Goal: Transaction & Acquisition: Purchase product/service

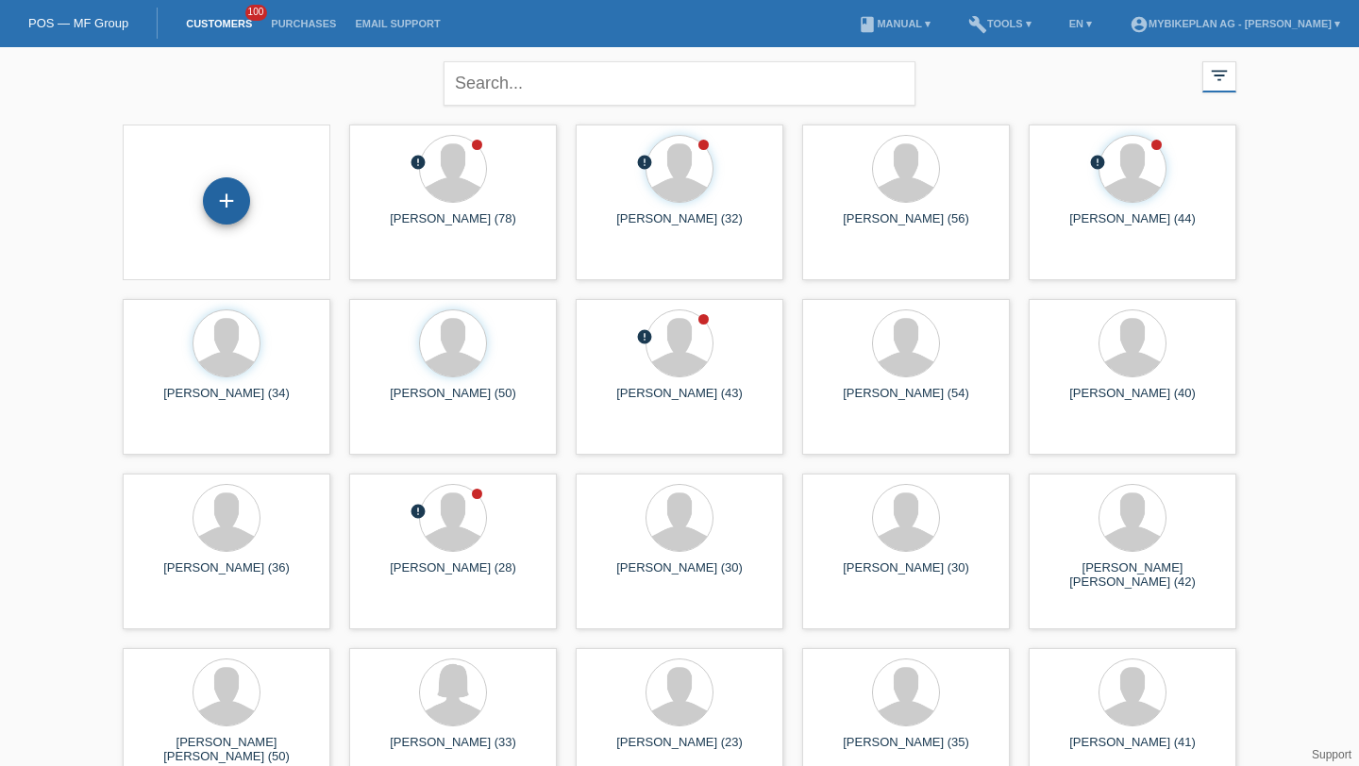
click at [216, 184] on div "+" at bounding box center [226, 200] width 47 height 47
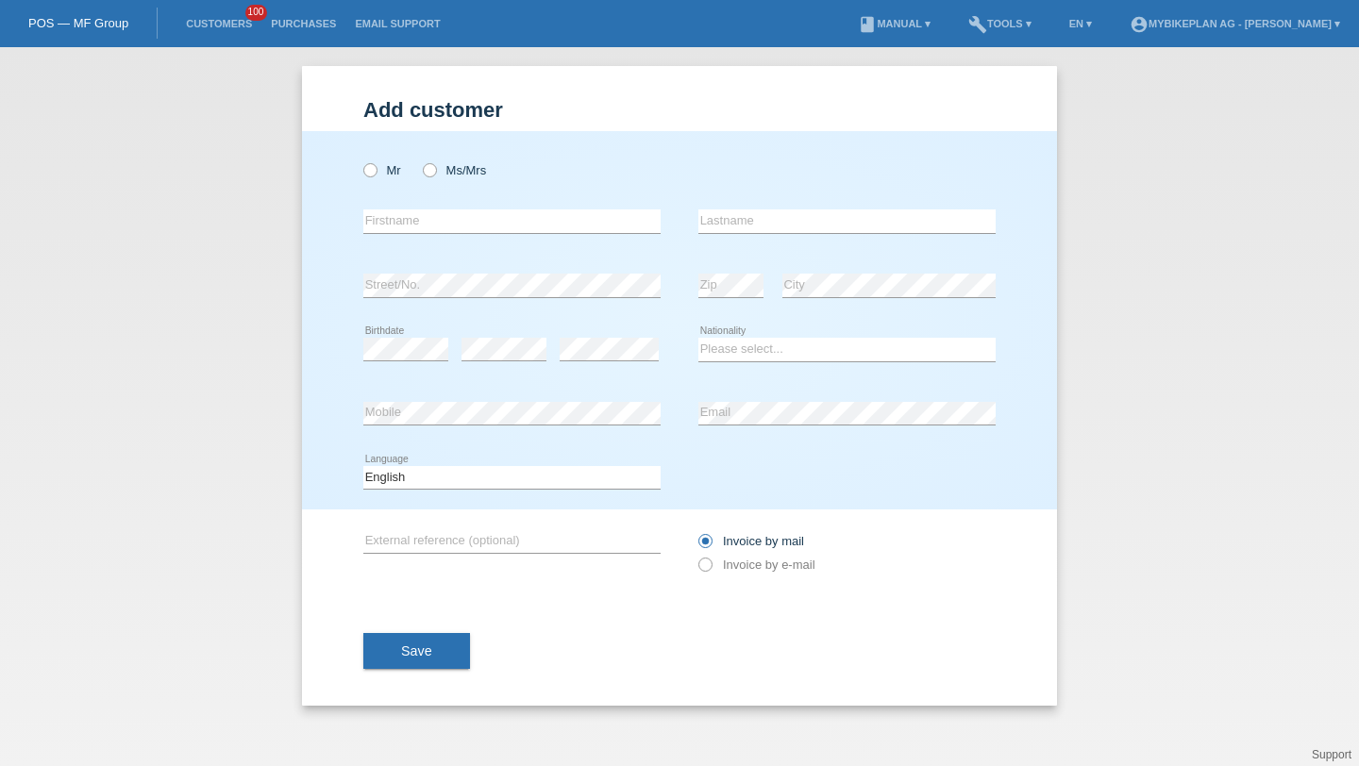
click at [445, 179] on div "Mr Ms/Mrs" at bounding box center [511, 170] width 297 height 39
click at [453, 161] on div "Mr Ms/Mrs" at bounding box center [511, 170] width 297 height 39
click at [454, 166] on label "Ms/Mrs" at bounding box center [454, 170] width 63 height 14
click at [435, 166] on input "Ms/Mrs" at bounding box center [429, 169] width 12 height 12
radio input "true"
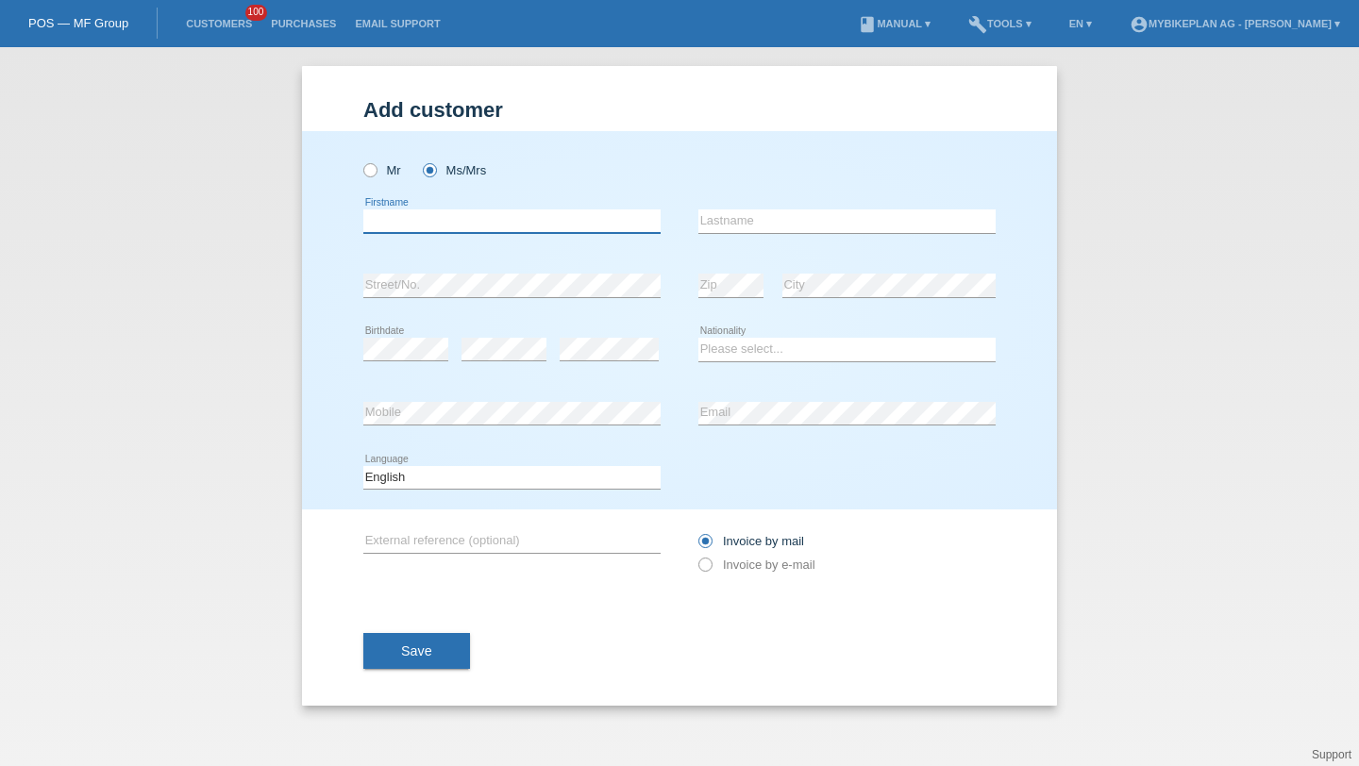
click at [395, 218] on input "text" at bounding box center [511, 221] width 297 height 24
paste input "Mensure"
type input "Mensure"
type input "Qerimi"
click at [732, 360] on select "Please select... Switzerland Austria Germany Liechtenstein ------------ Afghani…" at bounding box center [846, 349] width 297 height 23
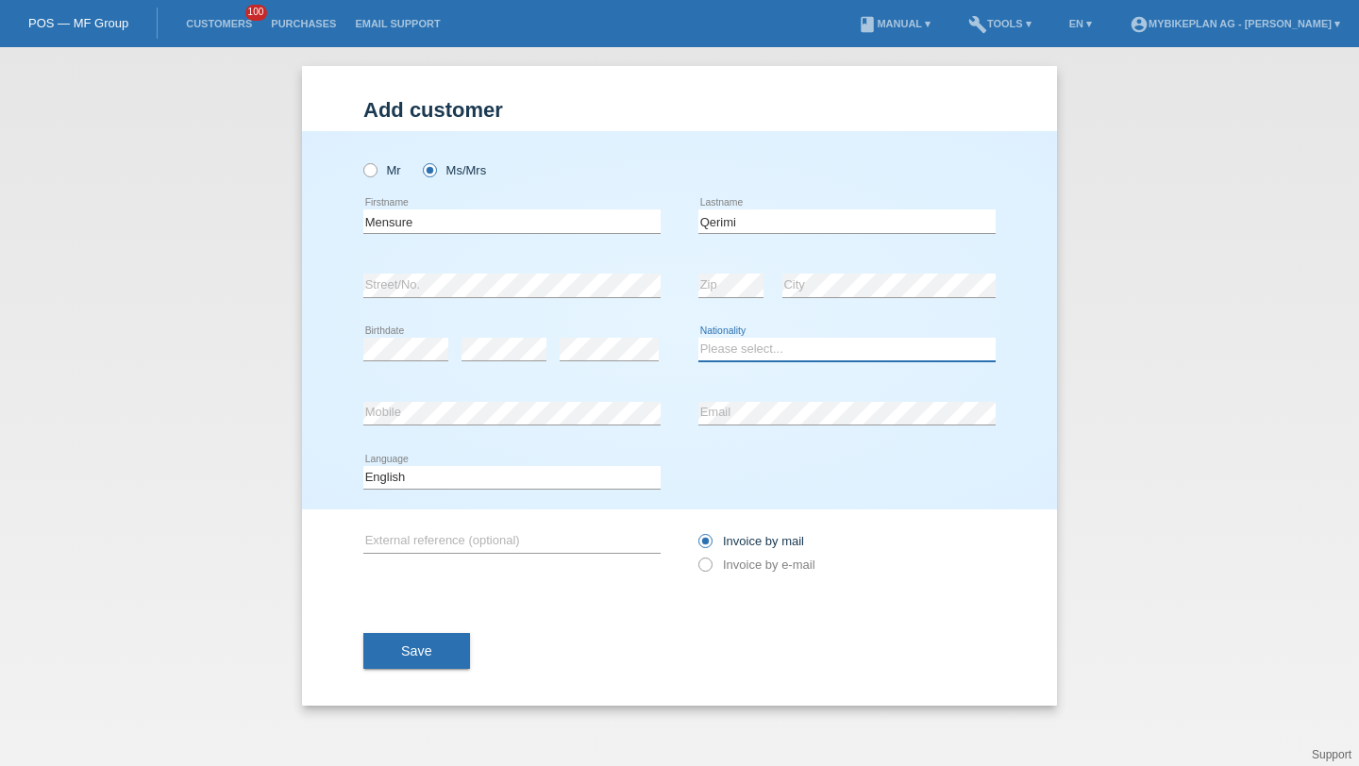
select select "CH"
click at [698, 339] on select "Please select... Switzerland Austria Germany Liechtenstein ------------ Afghani…" at bounding box center [846, 349] width 297 height 23
click at [586, 472] on select "Deutsch Français Italiano English" at bounding box center [511, 477] width 297 height 23
select select "de"
click at [363, 466] on select "Deutsch Français Italiano English" at bounding box center [511, 477] width 297 height 23
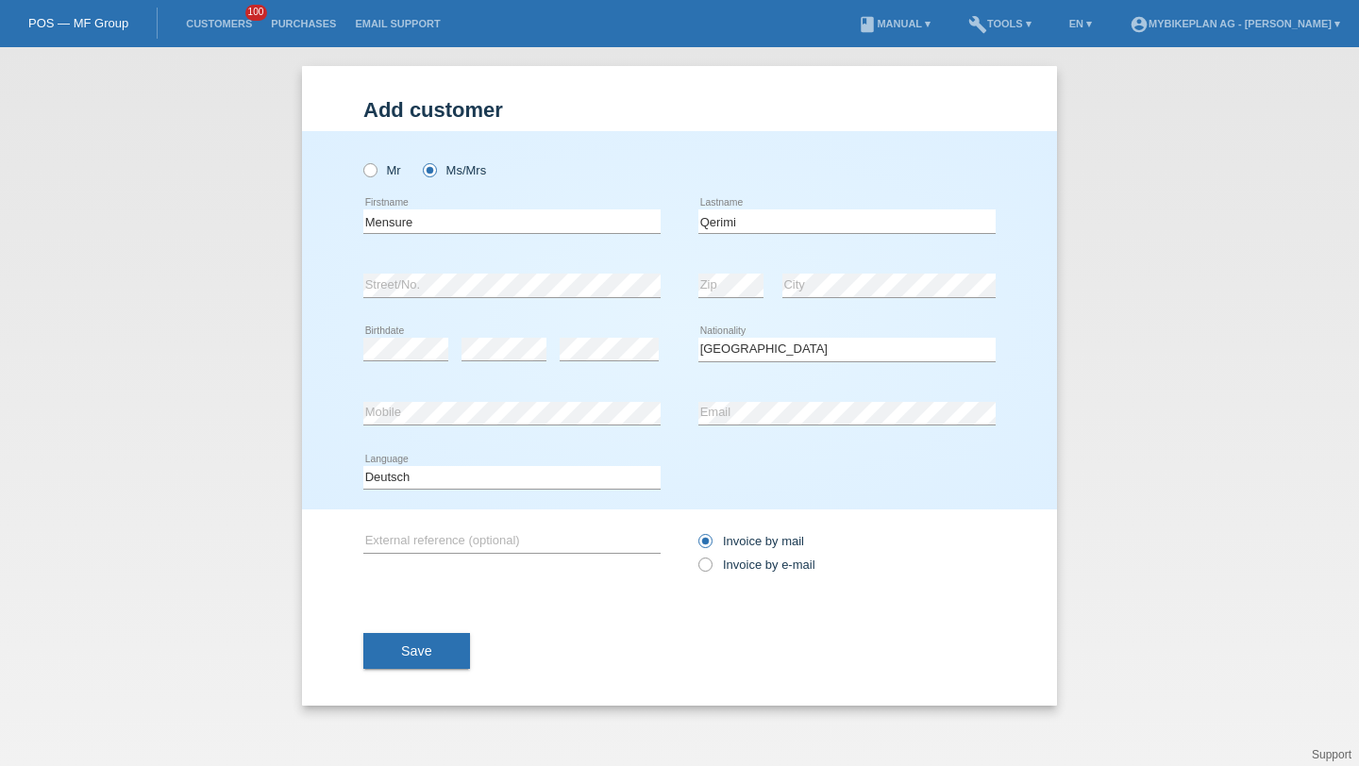
click at [806, 299] on div "error City" at bounding box center [888, 286] width 213 height 64
click at [742, 460] on div "Deutsch Français Italiano English error Language" at bounding box center [679, 478] width 632 height 64
click at [728, 561] on label "Invoice by e-mail" at bounding box center [756, 565] width 117 height 14
click at [710, 561] on input "Invoice by e-mail" at bounding box center [704, 570] width 12 height 24
radio input "true"
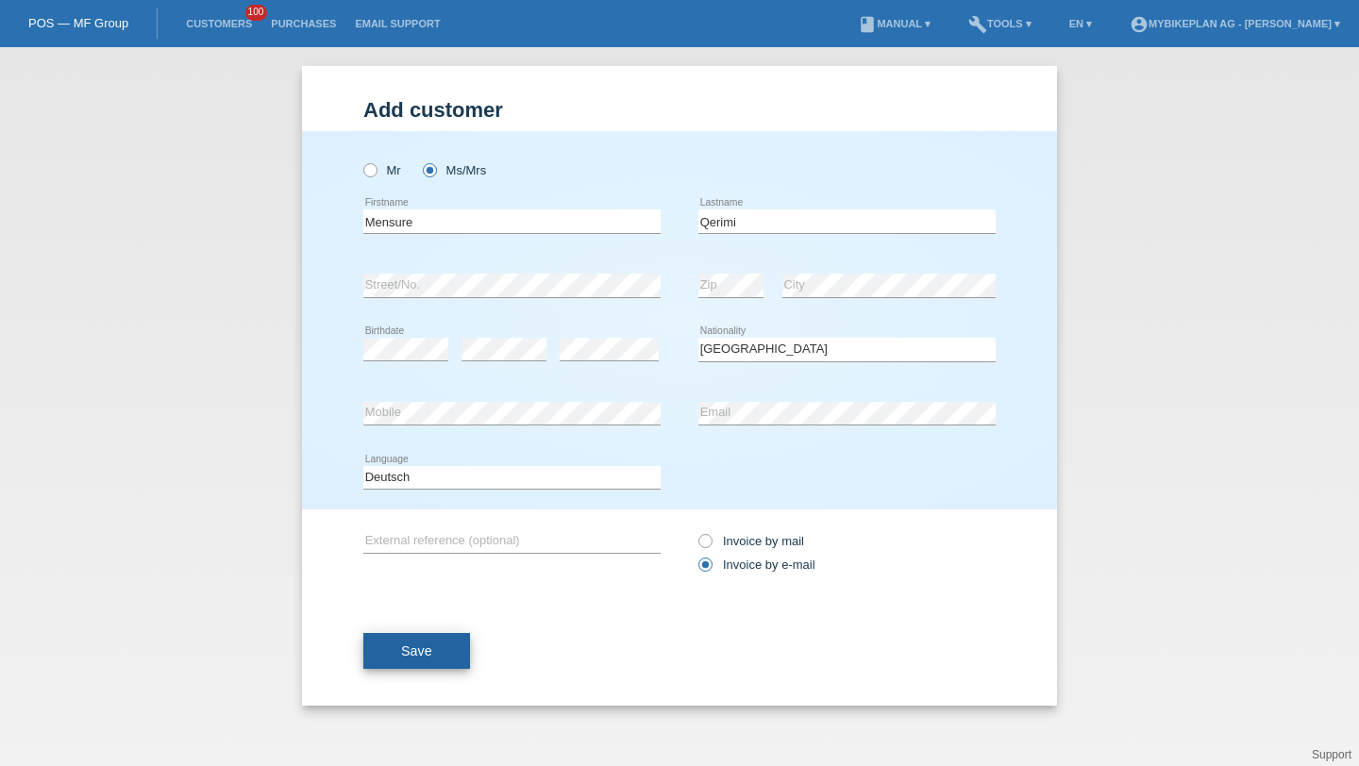
click at [454, 658] on button "Save" at bounding box center [416, 651] width 107 height 36
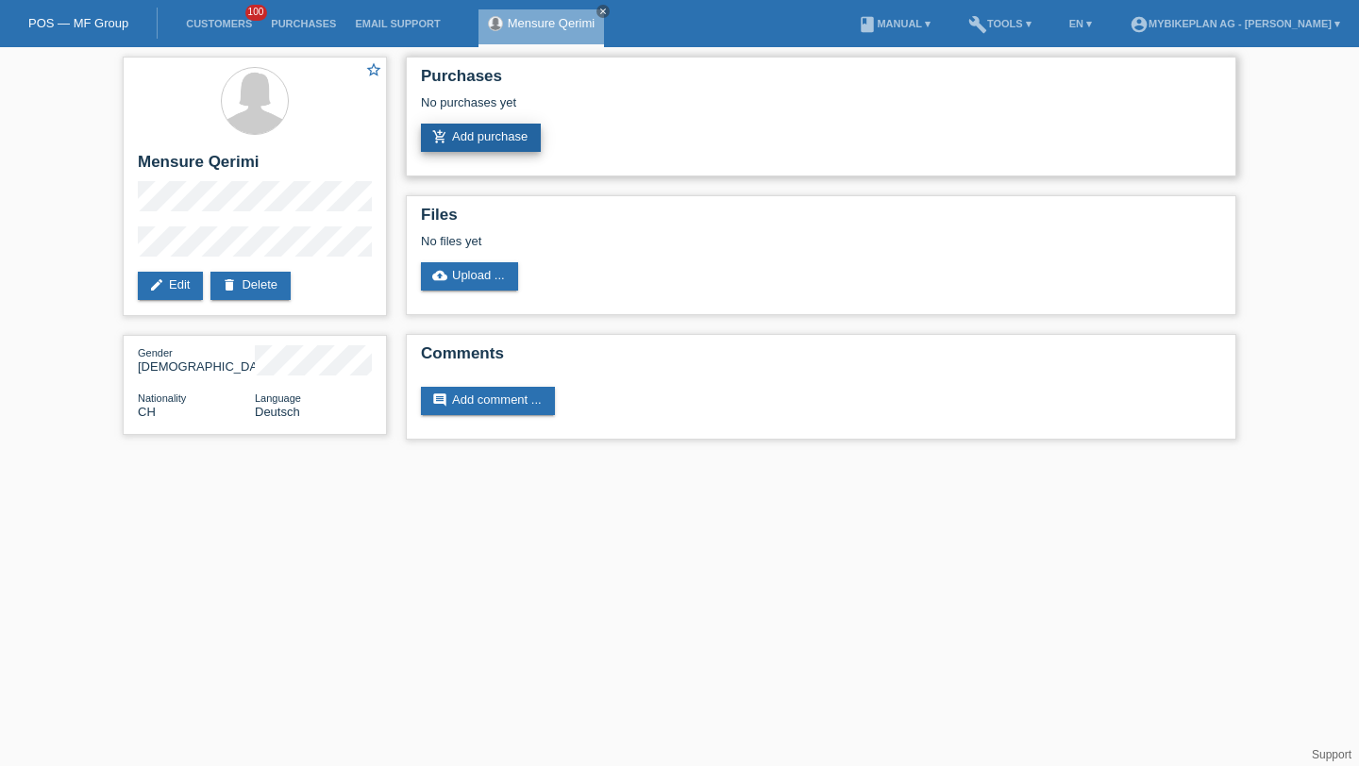
click at [470, 152] on link "add_shopping_cart Add purchase" at bounding box center [481, 138] width 120 height 28
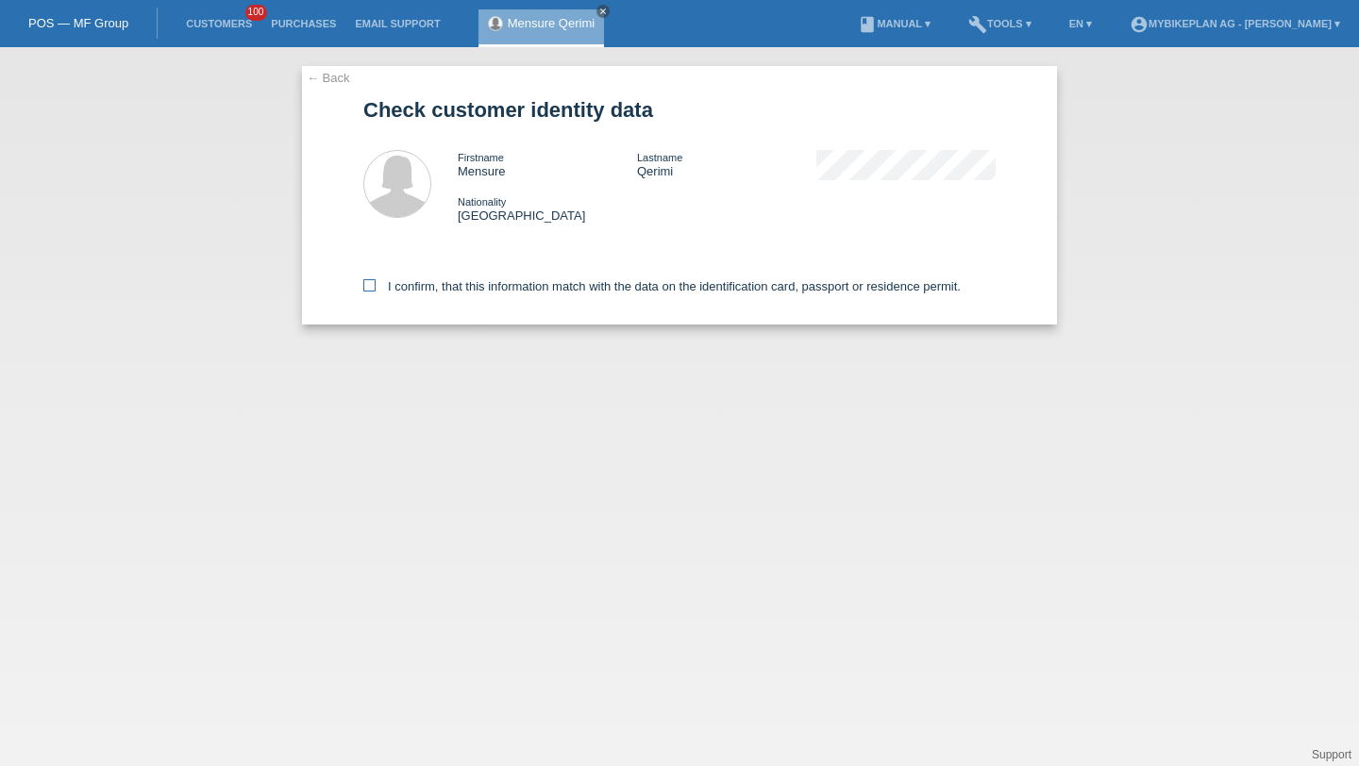
click at [400, 285] on label "I confirm, that this information match with the data on the identification card…" at bounding box center [661, 286] width 597 height 14
click at [375, 285] on input "I confirm, that this information match with the data on the identification card…" at bounding box center [369, 285] width 12 height 12
checkbox input "true"
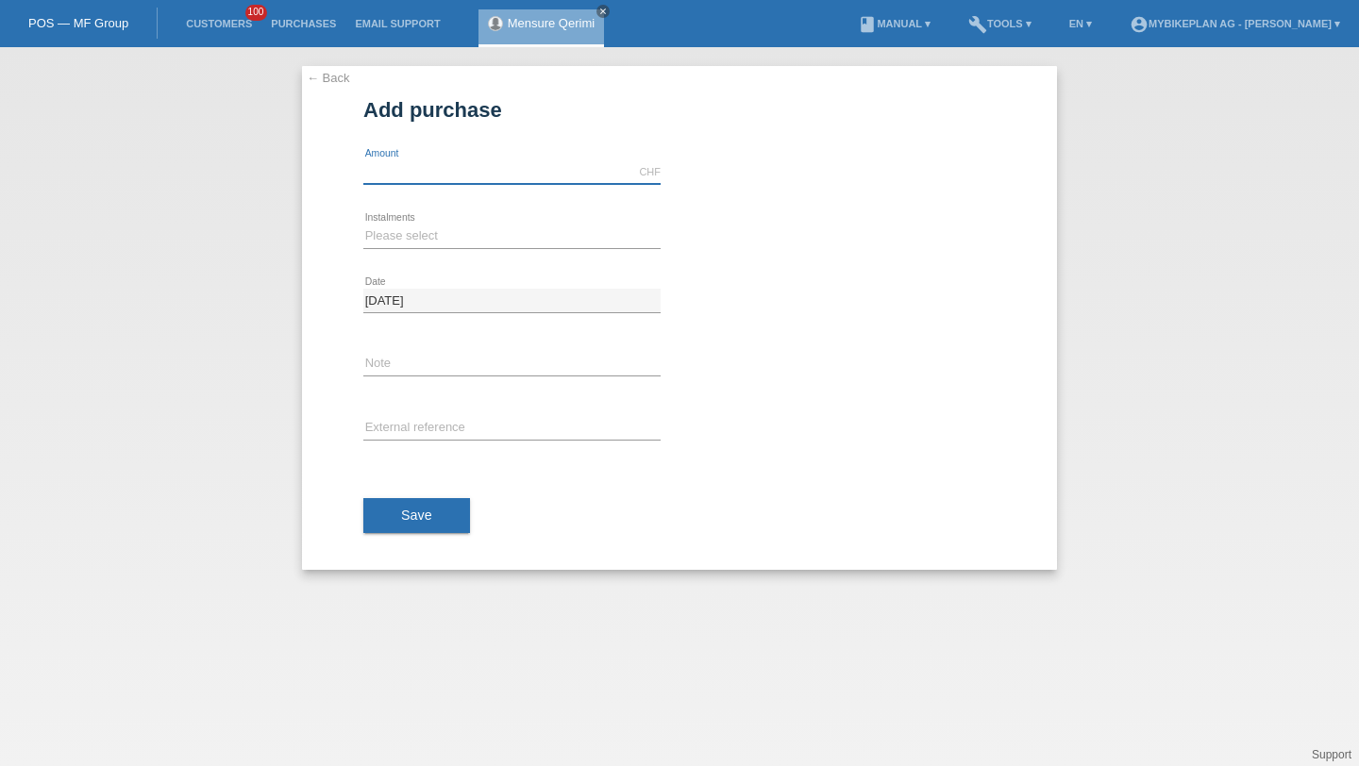
click at [396, 172] on input "text" at bounding box center [511, 172] width 297 height 24
type input "2850.00"
click at [390, 236] on select "Please select 6 instalments 12 instalments 18 instalments 24 instalments 36 ins…" at bounding box center [511, 236] width 297 height 23
select select "486"
click at [363, 225] on select "Please select 6 instalments 12 instalments 18 instalments 24 instalments 36 ins…" at bounding box center [511, 236] width 297 height 23
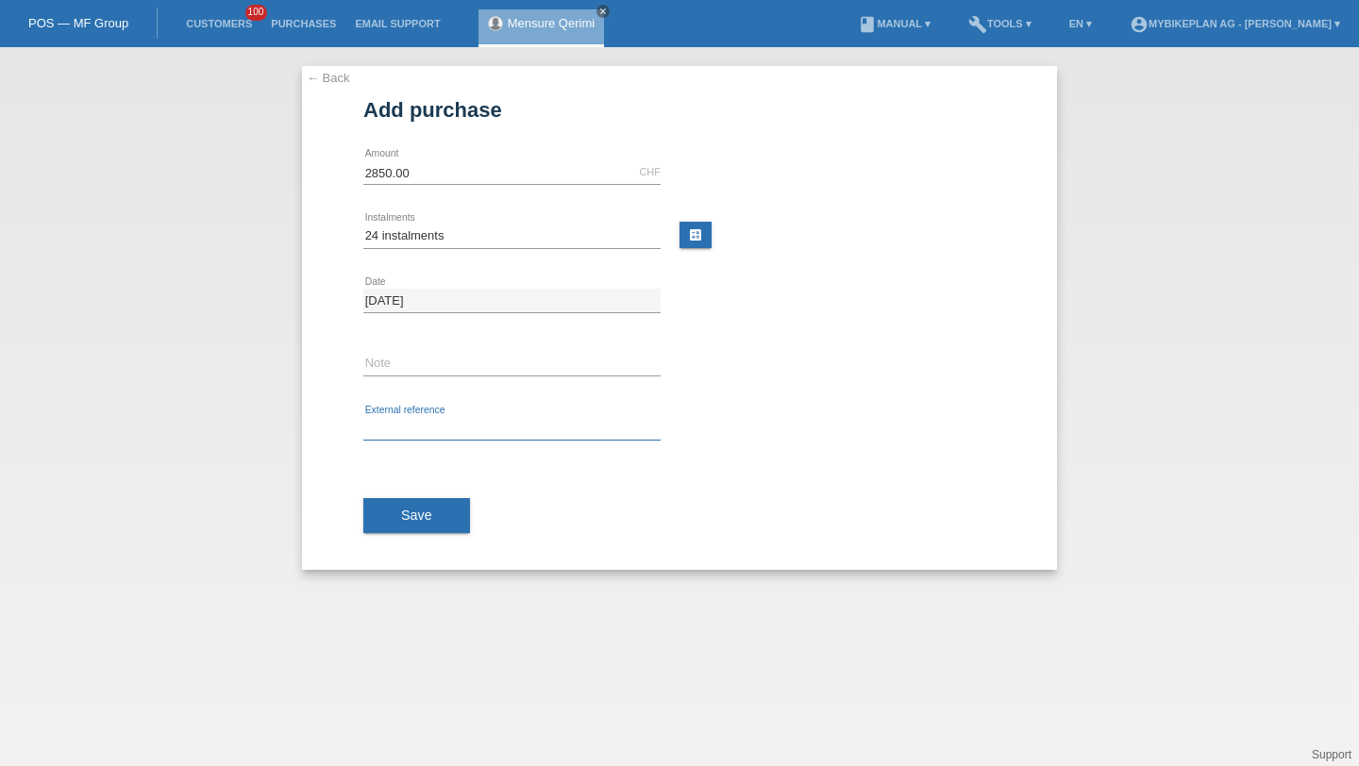
click at [413, 428] on input "text" at bounding box center [511, 429] width 297 height 24
paste input "43992379012"
type input "43992379012"
click at [421, 548] on div "Save" at bounding box center [679, 515] width 632 height 109
click at [421, 529] on button "Save" at bounding box center [416, 516] width 107 height 36
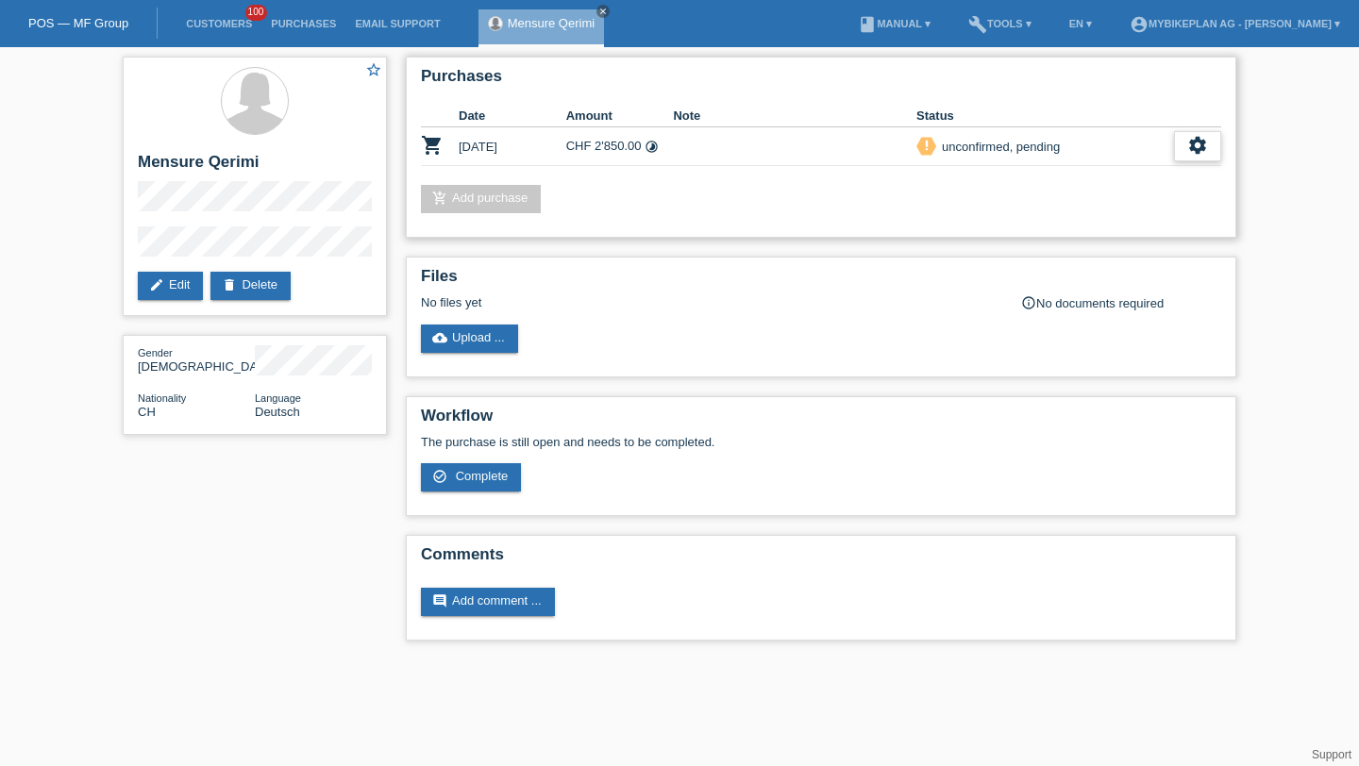
click at [1210, 145] on div "settings" at bounding box center [1197, 146] width 47 height 30
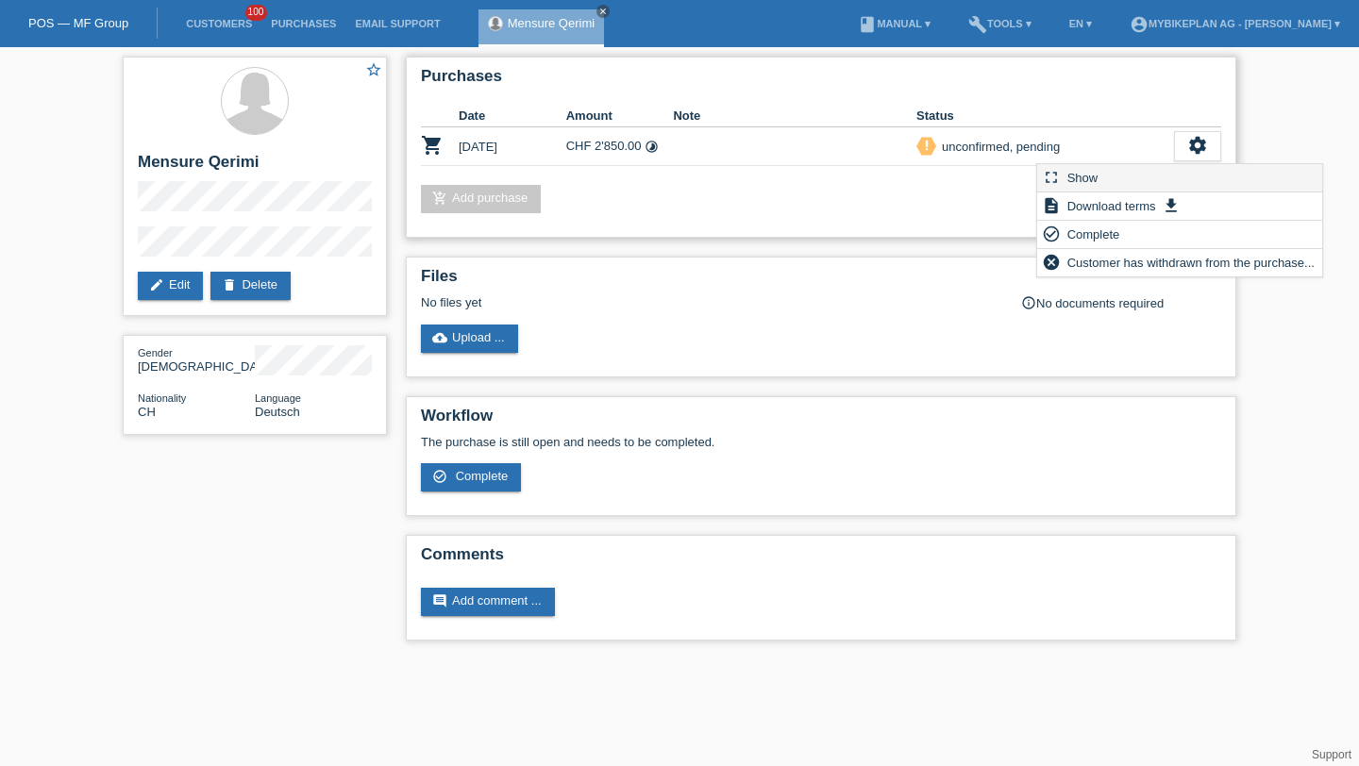
click at [1146, 169] on div "fullscreen Show" at bounding box center [1179, 178] width 285 height 28
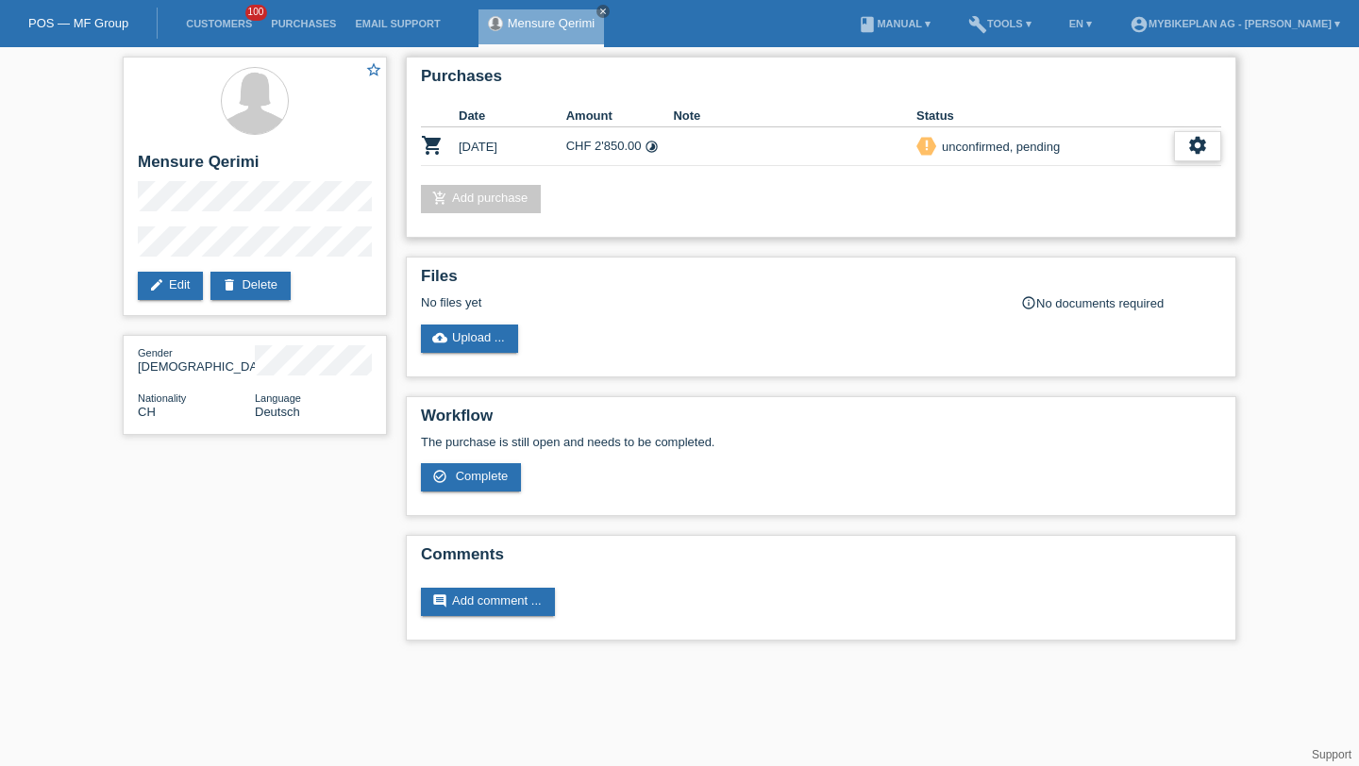
click at [1187, 144] on icon "settings" at bounding box center [1197, 145] width 21 height 21
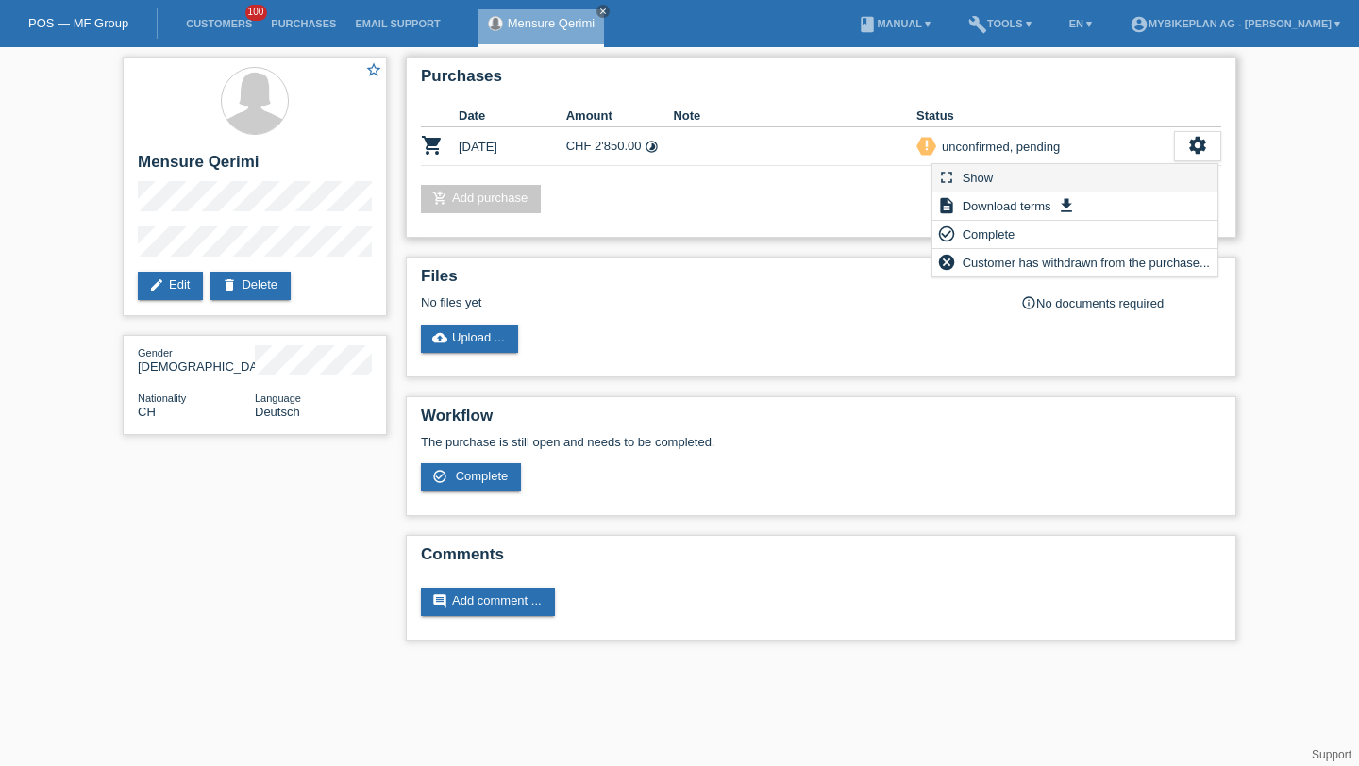
click at [1090, 183] on div "fullscreen Show" at bounding box center [1074, 178] width 285 height 28
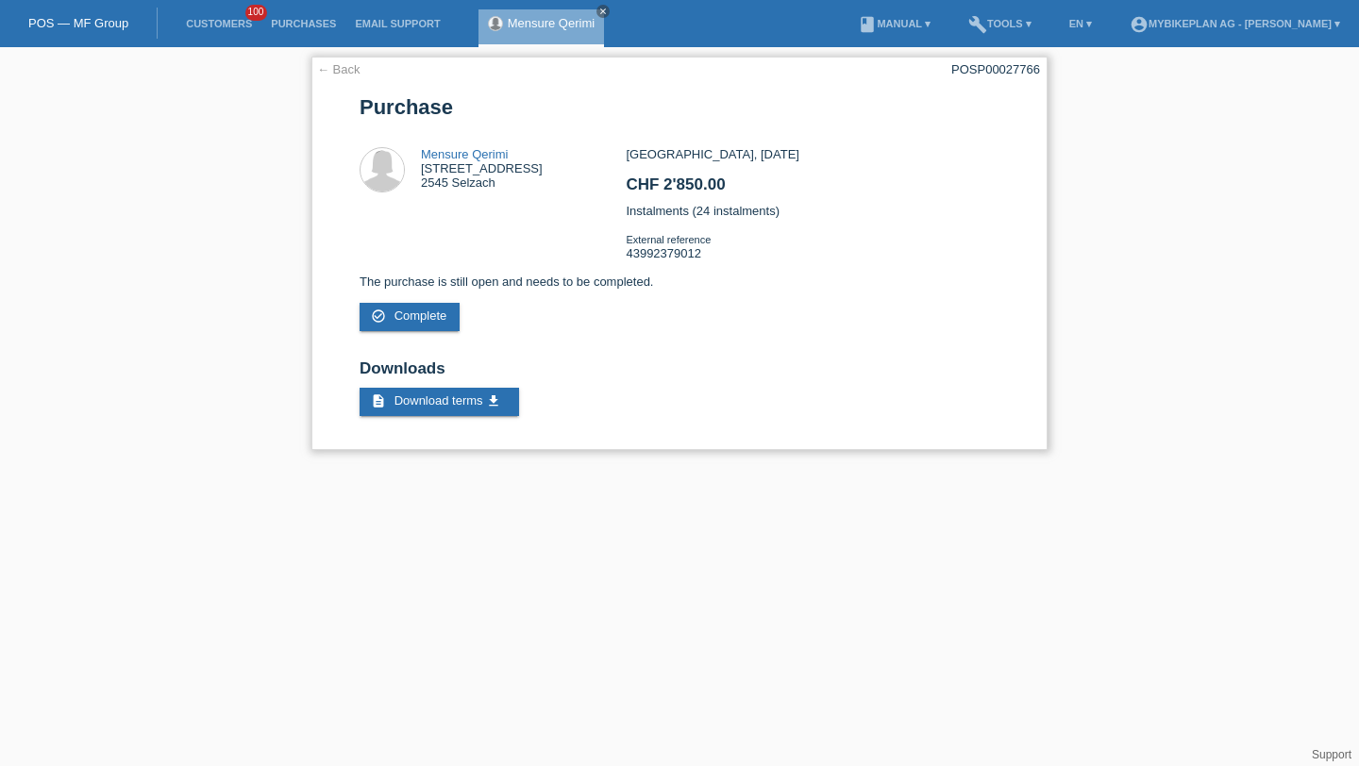
click at [1012, 73] on div "POSP00027766" at bounding box center [995, 69] width 89 height 14
copy div "POSP00027766"
click at [210, 25] on link "Customers" at bounding box center [218, 23] width 85 height 11
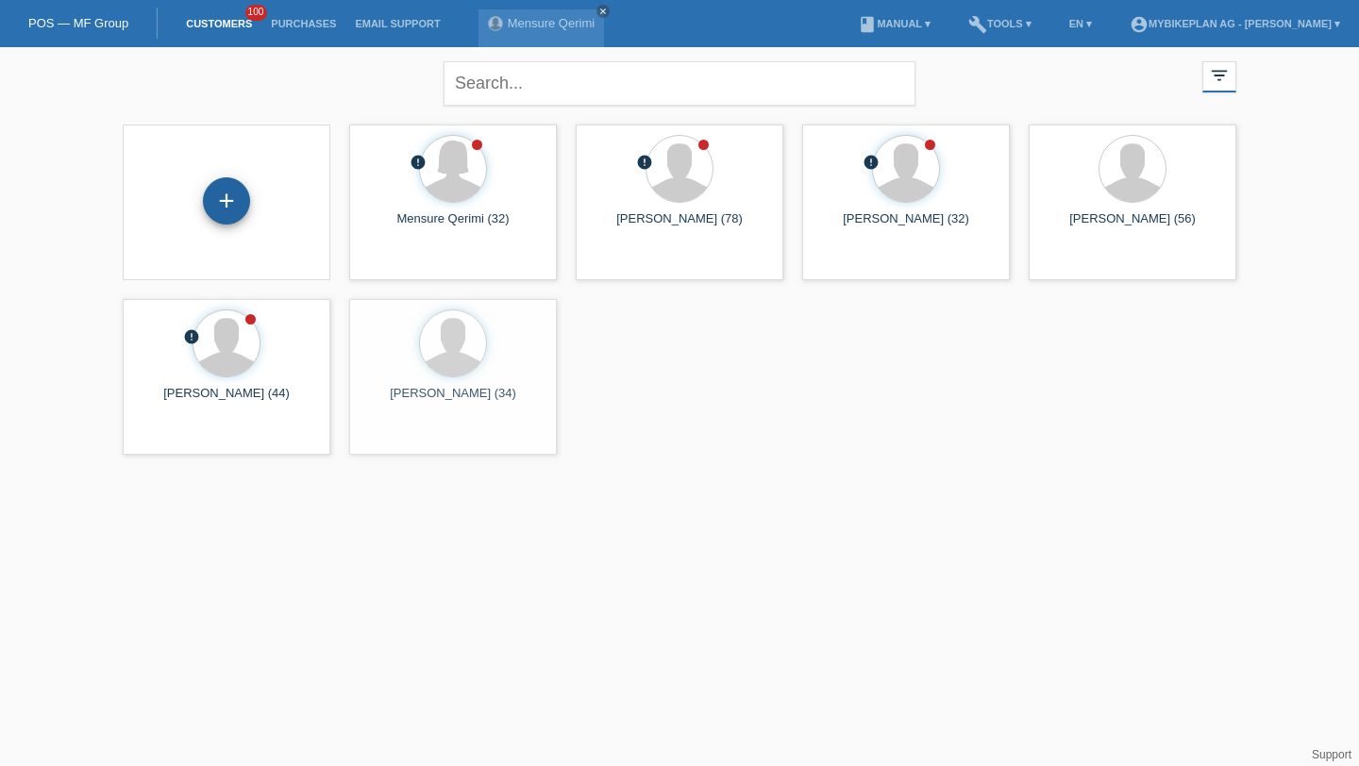
click at [240, 203] on div "+" at bounding box center [226, 201] width 45 height 32
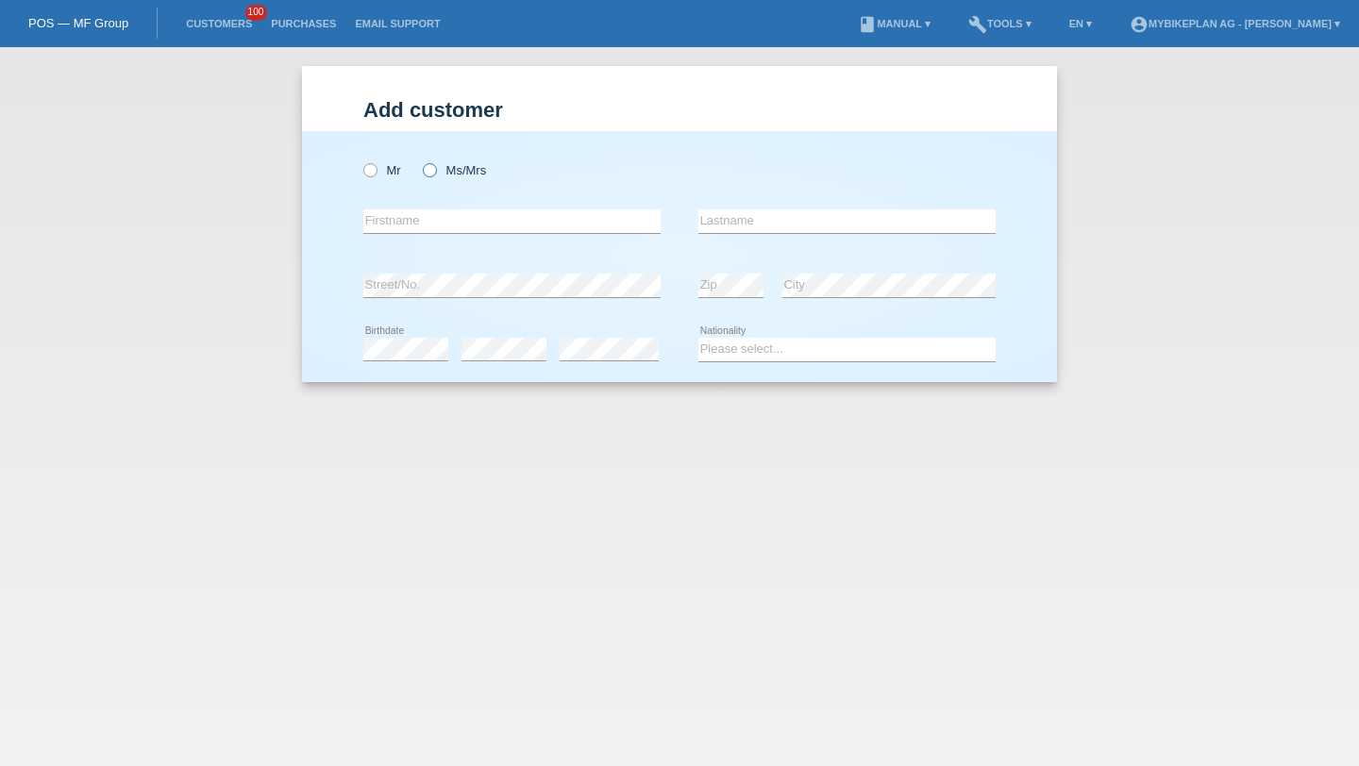
click at [420, 160] on icon at bounding box center [420, 160] width 0 height 0
click at [434, 168] on input "Ms/Mrs" at bounding box center [429, 169] width 12 height 12
radio input "true"
click at [432, 212] on input "text" at bounding box center [511, 221] width 297 height 24
paste input "[PERSON_NAME]"
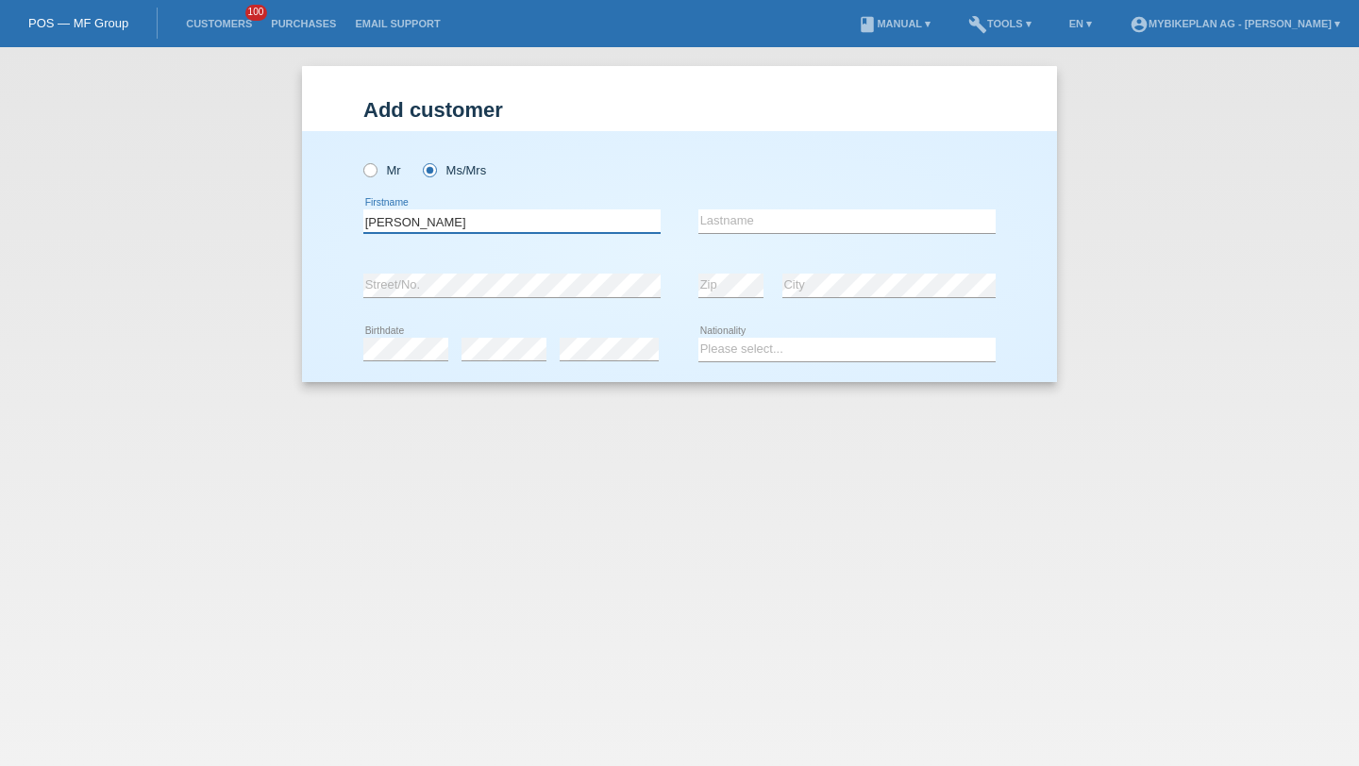
click at [387, 220] on input "[PERSON_NAME]" at bounding box center [511, 221] width 297 height 24
type input "[PERSON_NAME]"
paste input "[PERSON_NAME]"
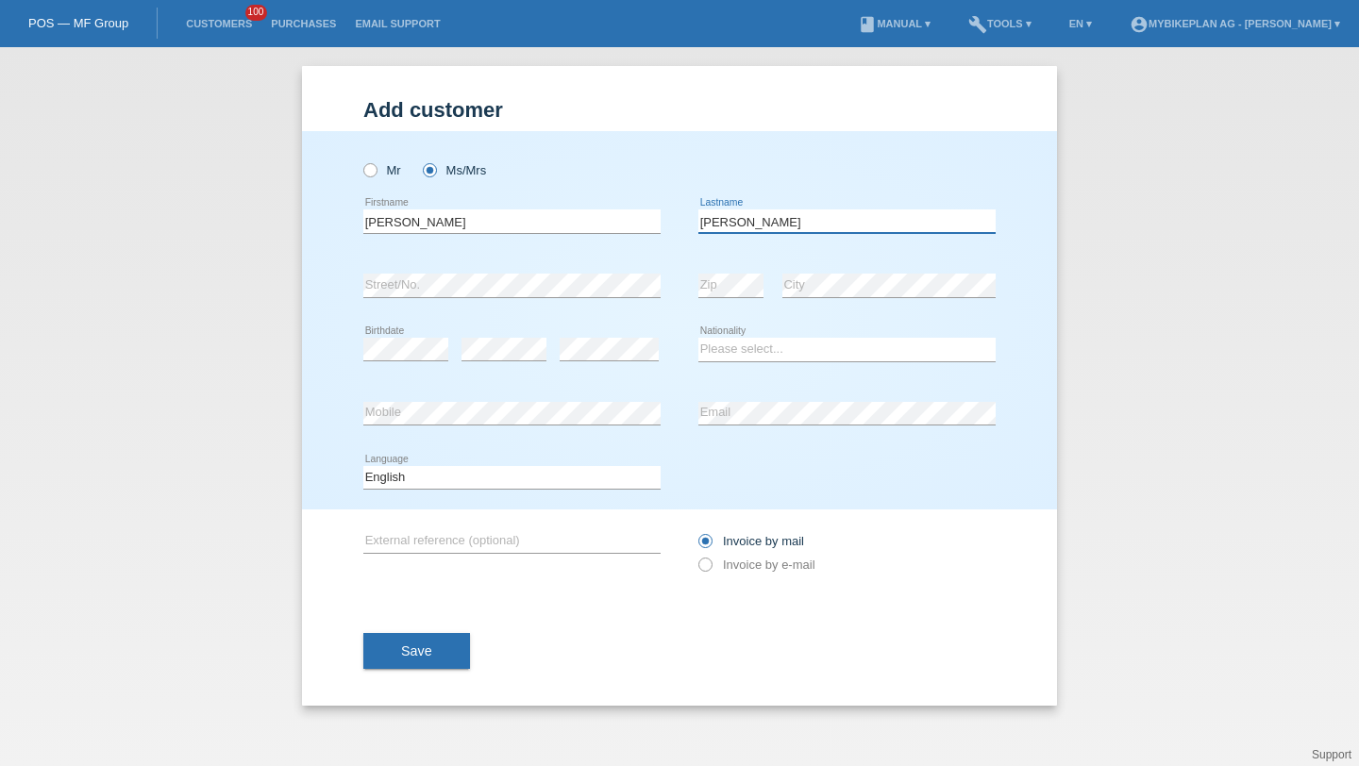
type input "[PERSON_NAME]"
click at [461, 261] on div "error Street/No." at bounding box center [511, 286] width 297 height 64
click at [592, 333] on div "error" at bounding box center [608, 350] width 99 height 64
click at [587, 366] on div "error" at bounding box center [608, 350] width 99 height 64
click at [725, 343] on select "Please select... Switzerland Austria Germany Liechtenstein ------------ Afghani…" at bounding box center [846, 349] width 297 height 23
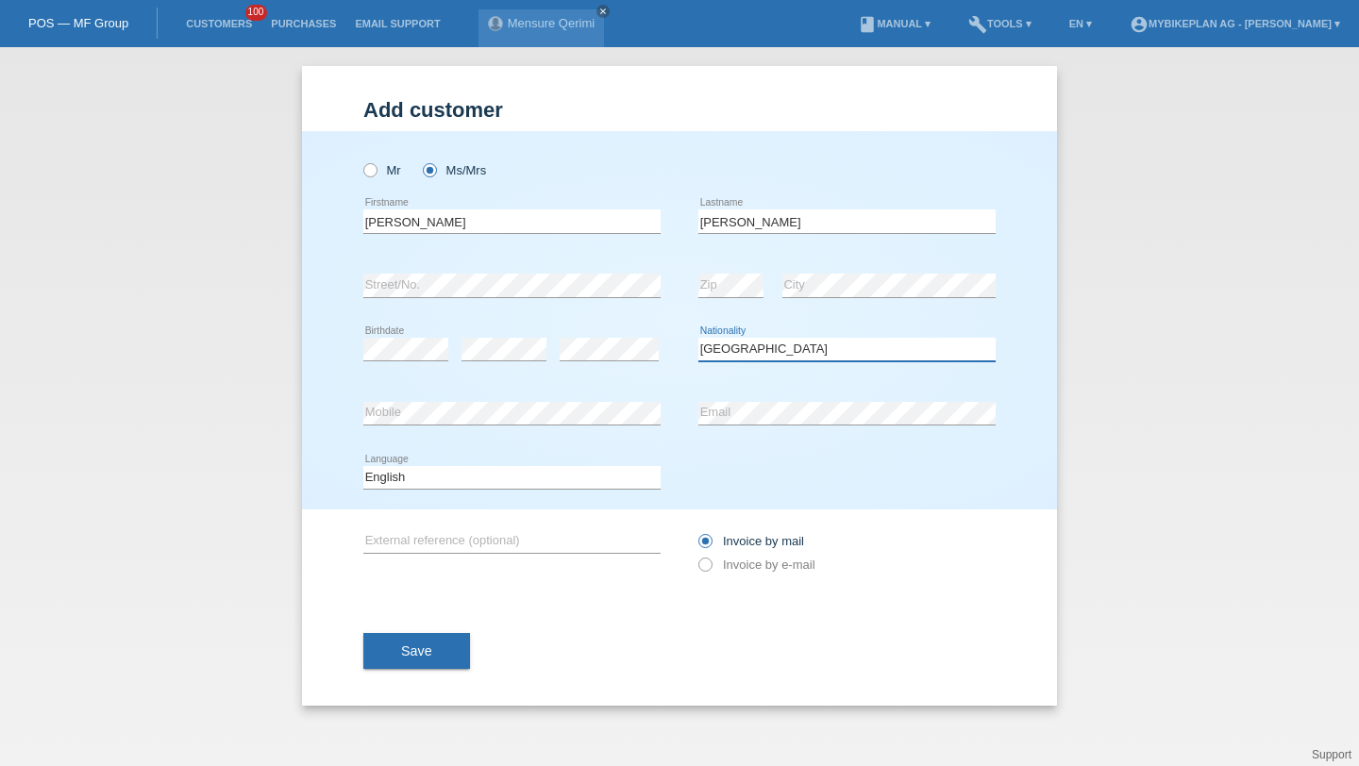
click at [698, 339] on select "Please select... Switzerland Austria Germany Liechtenstein ------------ Afghani…" at bounding box center [846, 349] width 297 height 23
click at [728, 353] on select "Please select... Switzerland Austria Germany Liechtenstein ------------ Afghani…" at bounding box center [846, 349] width 297 height 23
select select "BA"
click at [698, 339] on select "Please select... Switzerland Austria Germany Liechtenstein ------------ Afghani…" at bounding box center [846, 349] width 297 height 23
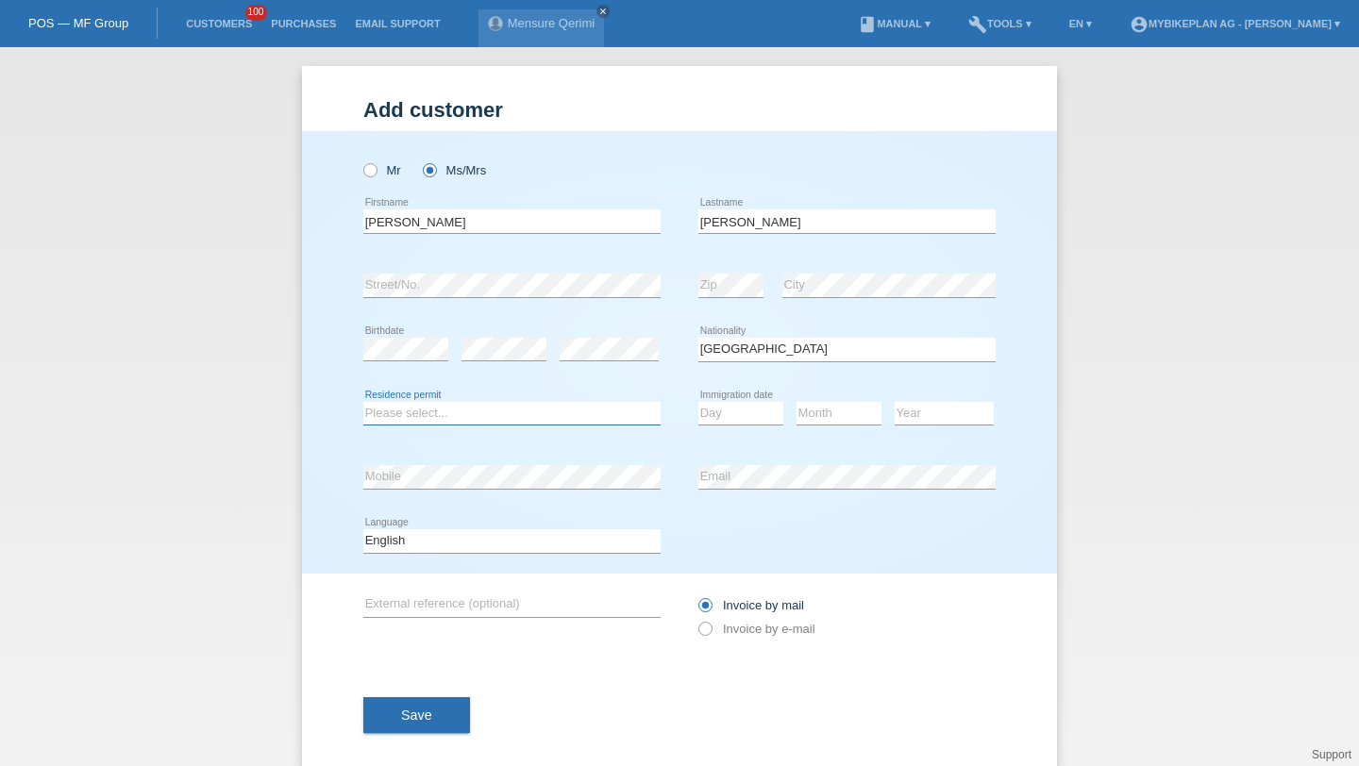
click at [488, 411] on select "Please select... C B B - Refugee status Other" at bounding box center [511, 413] width 297 height 23
select select "C"
click at [363, 402] on select "Please select... C B B - Refugee status Other" at bounding box center [511, 413] width 297 height 23
click at [714, 398] on div "Day 01 02 03 04 05 06 07 08 09 10 11 12 13 14 15 16" at bounding box center [740, 414] width 85 height 64
click at [715, 412] on select "Day 01 02 03 04 05 06 07 08 09 10 11" at bounding box center [740, 413] width 85 height 23
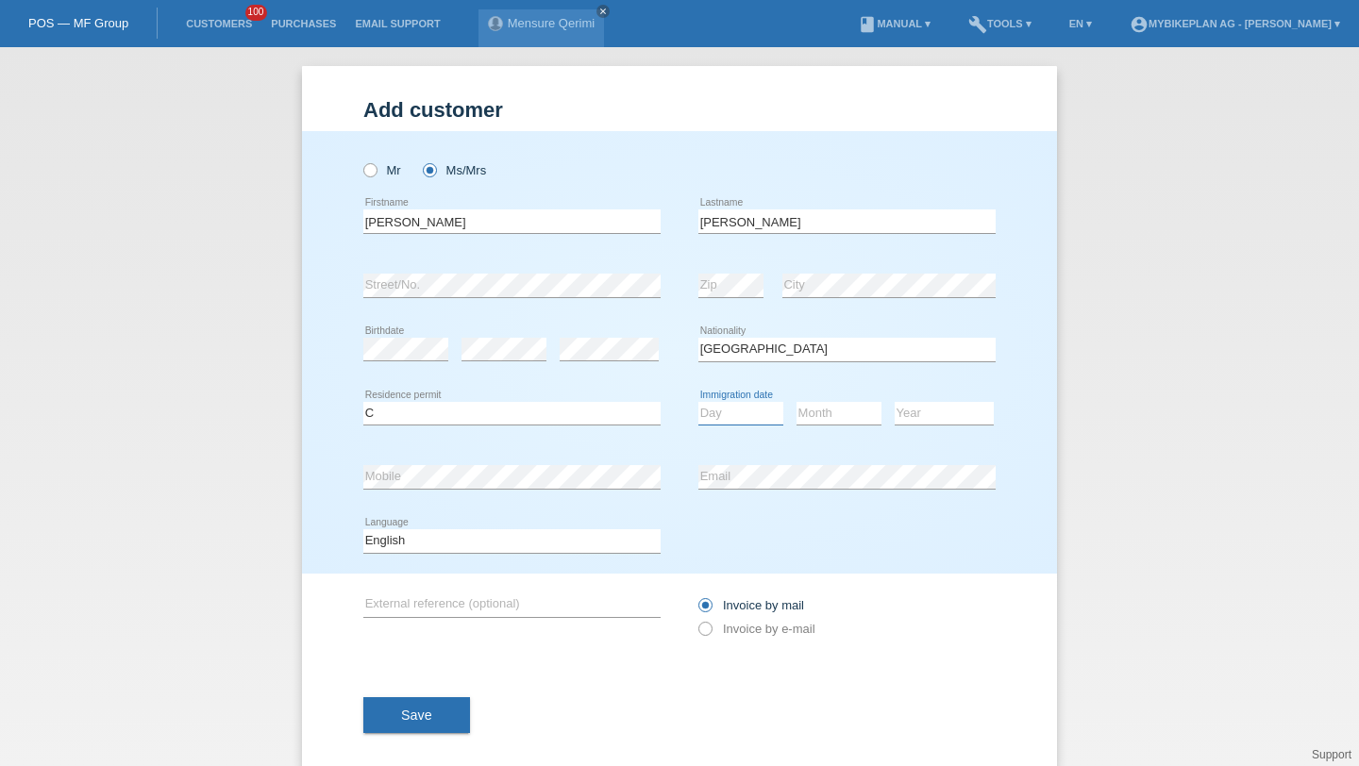
select select "04"
click at [698, 402] on select "Day 01 02 03 04 05 06 07 08 09 10 11" at bounding box center [740, 413] width 85 height 23
click at [824, 414] on select "Month 01 02 03 04 05 06 07 08 09 10 11" at bounding box center [838, 413] width 85 height 23
select select "01"
click at [796, 402] on select "Month 01 02 03 04 05 06 07 08 09 10 11" at bounding box center [838, 413] width 85 height 23
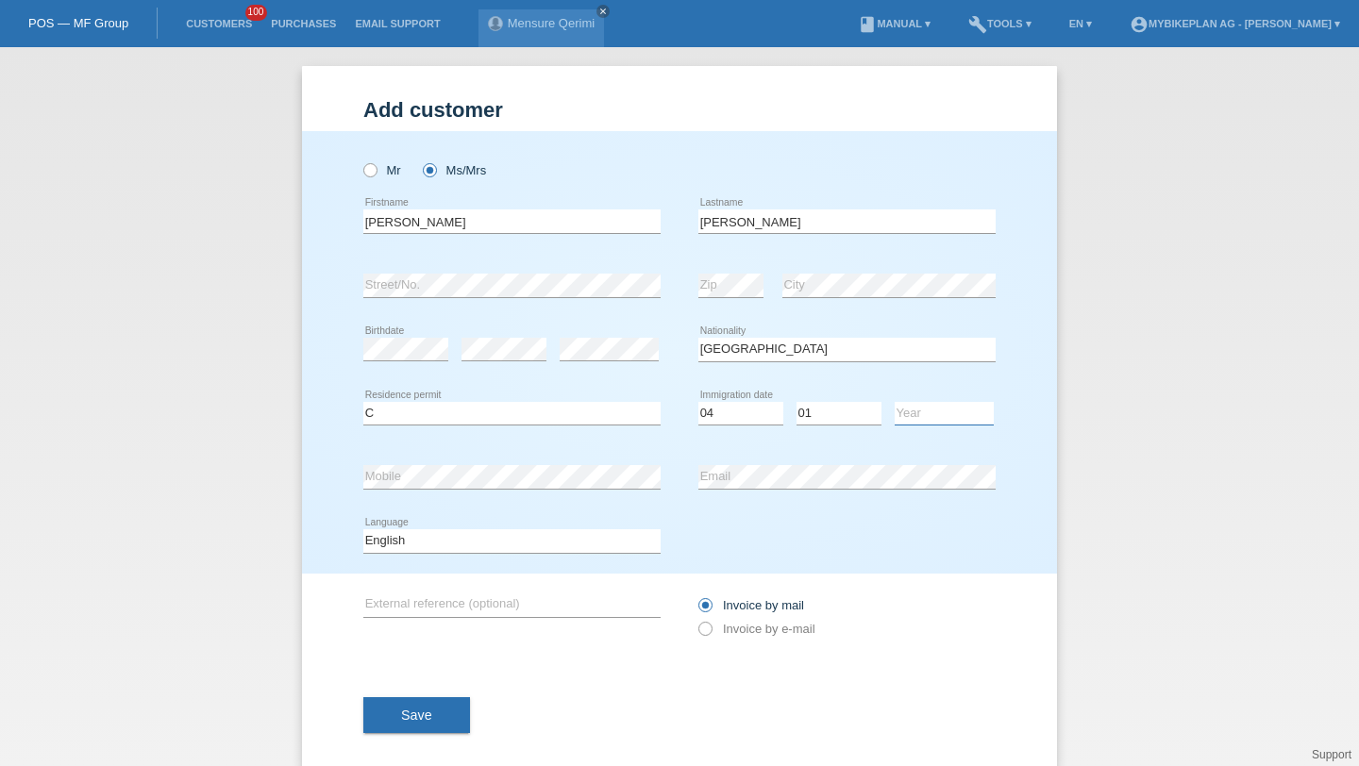
click at [910, 411] on select "Year 2025 2024 2023 2022 2021 2020 2019 2018 2017 2016 2015 2014 2013 2012 2011…" at bounding box center [943, 413] width 99 height 23
select select "2001"
click at [894, 402] on select "Year 2025 2024 2023 2022 2021 2020 2019 2018 2017 2016 2015 2014 2013 2012 2011…" at bounding box center [943, 413] width 99 height 23
click at [559, 502] on div "error Mobile" at bounding box center [511, 477] width 297 height 64
click at [559, 493] on div "error Mobile" at bounding box center [511, 477] width 297 height 64
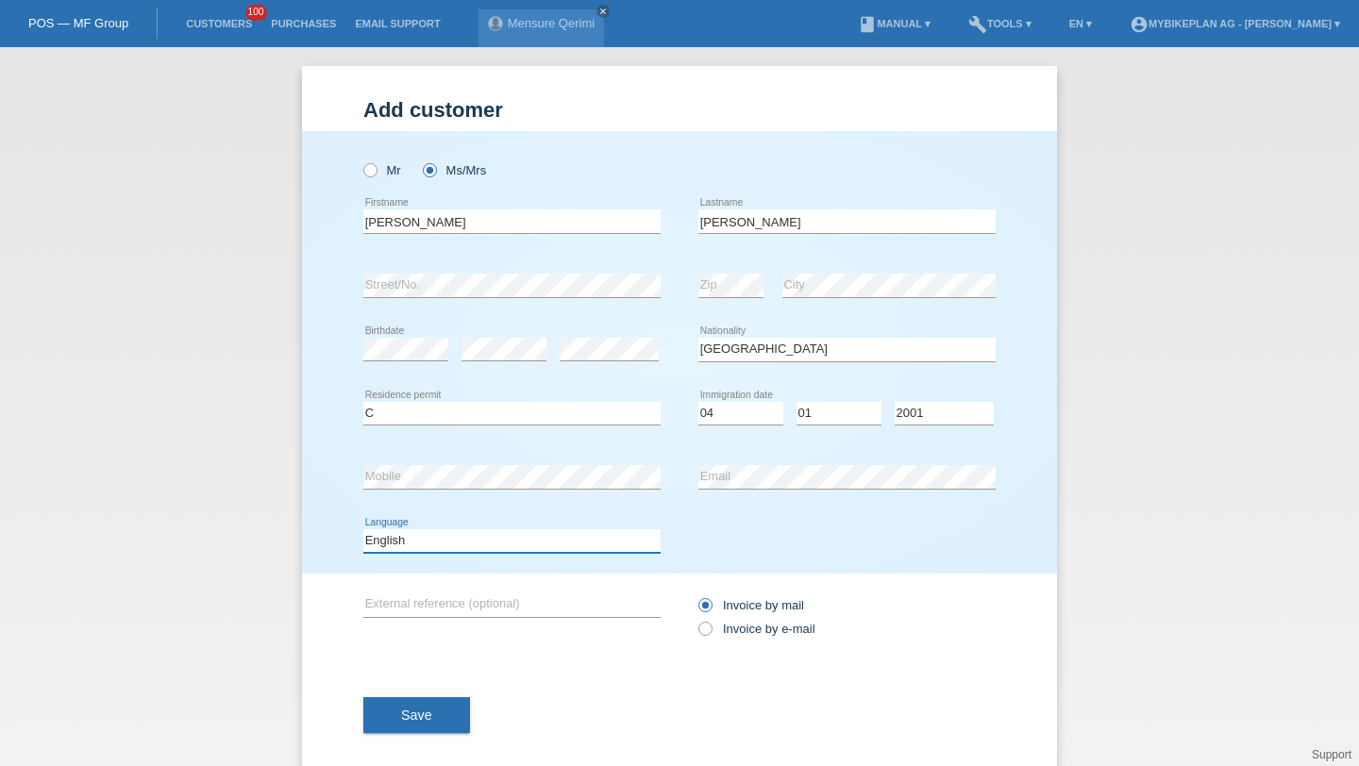
click at [542, 537] on select "Deutsch Français Italiano English" at bounding box center [511, 540] width 297 height 23
select select "fr"
click at [363, 530] on select "Deutsch Français Italiano English" at bounding box center [511, 540] width 297 height 23
click at [699, 625] on input "Invoice by e-mail" at bounding box center [704, 634] width 12 height 24
radio input "true"
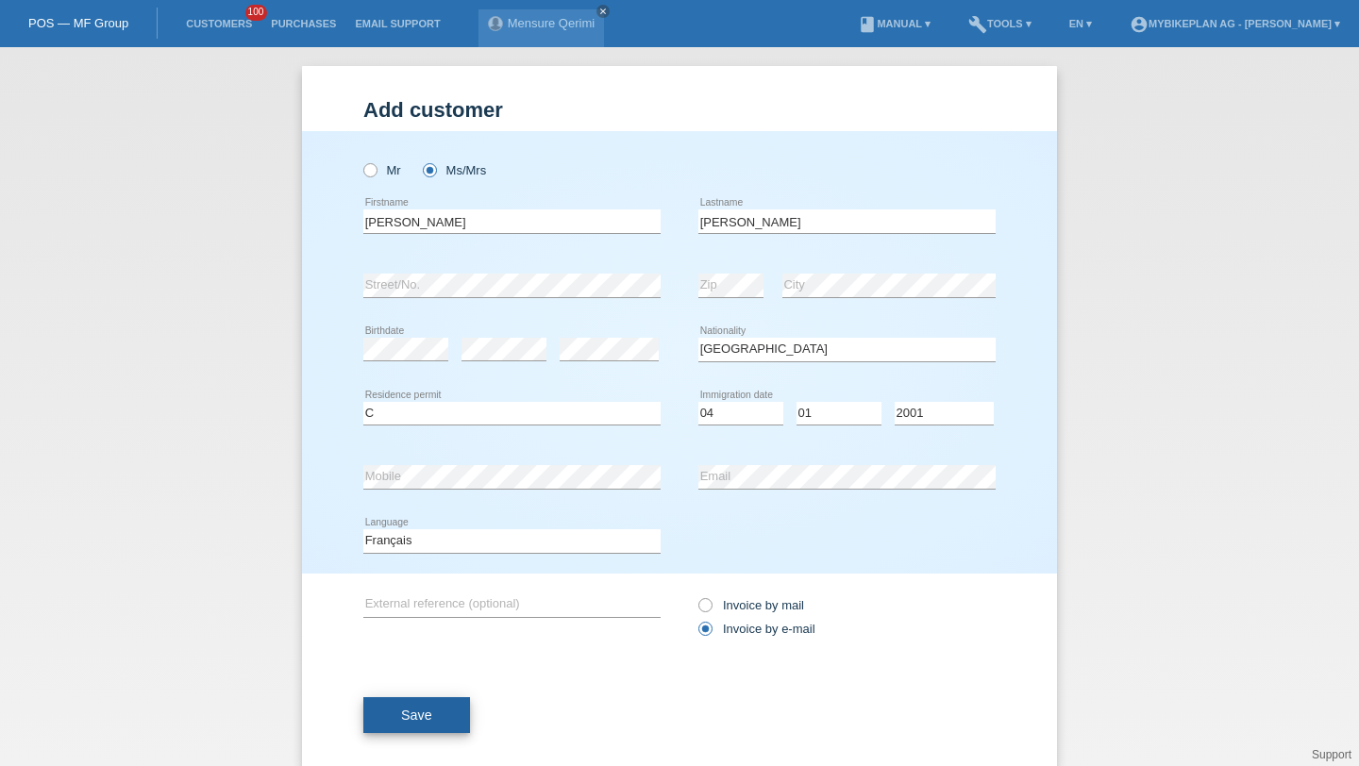
click at [440, 722] on button "Save" at bounding box center [416, 715] width 107 height 36
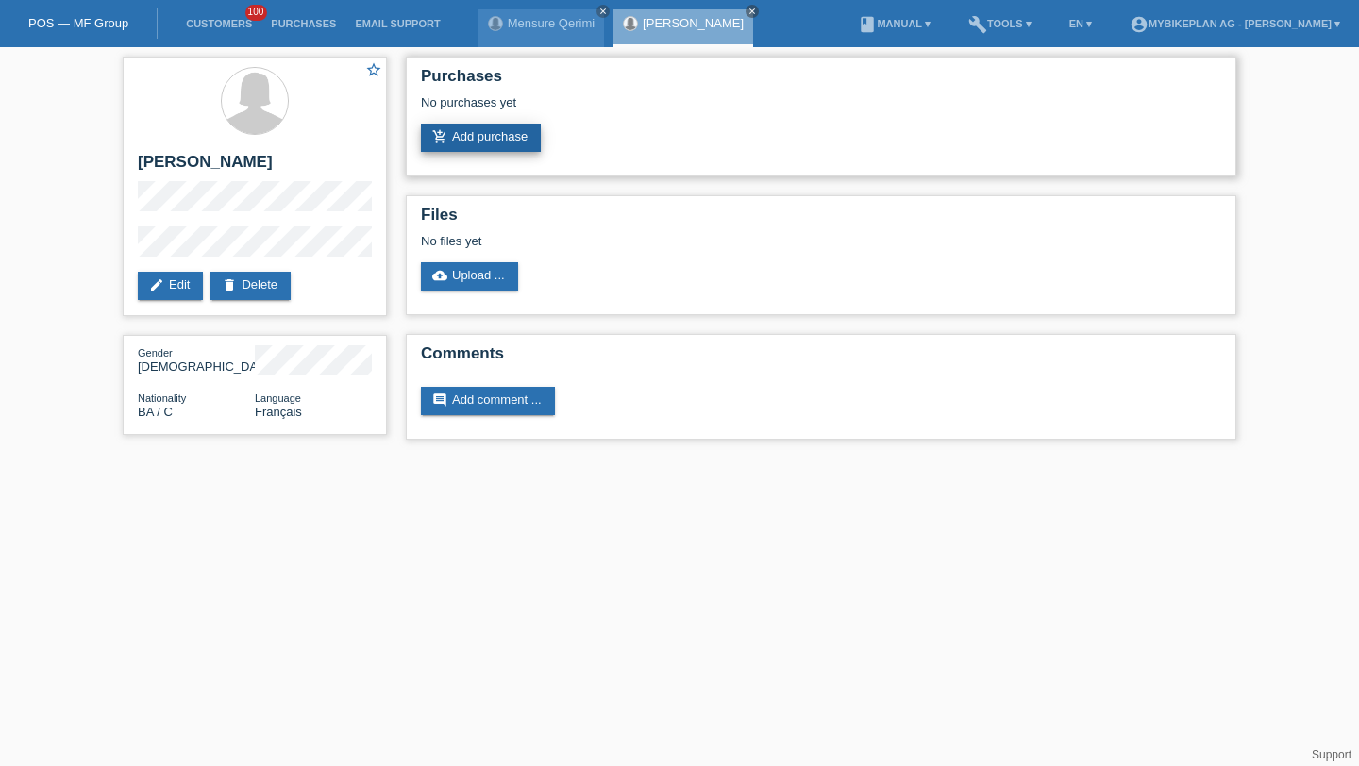
click at [473, 148] on link "add_shopping_cart Add purchase" at bounding box center [481, 138] width 120 height 28
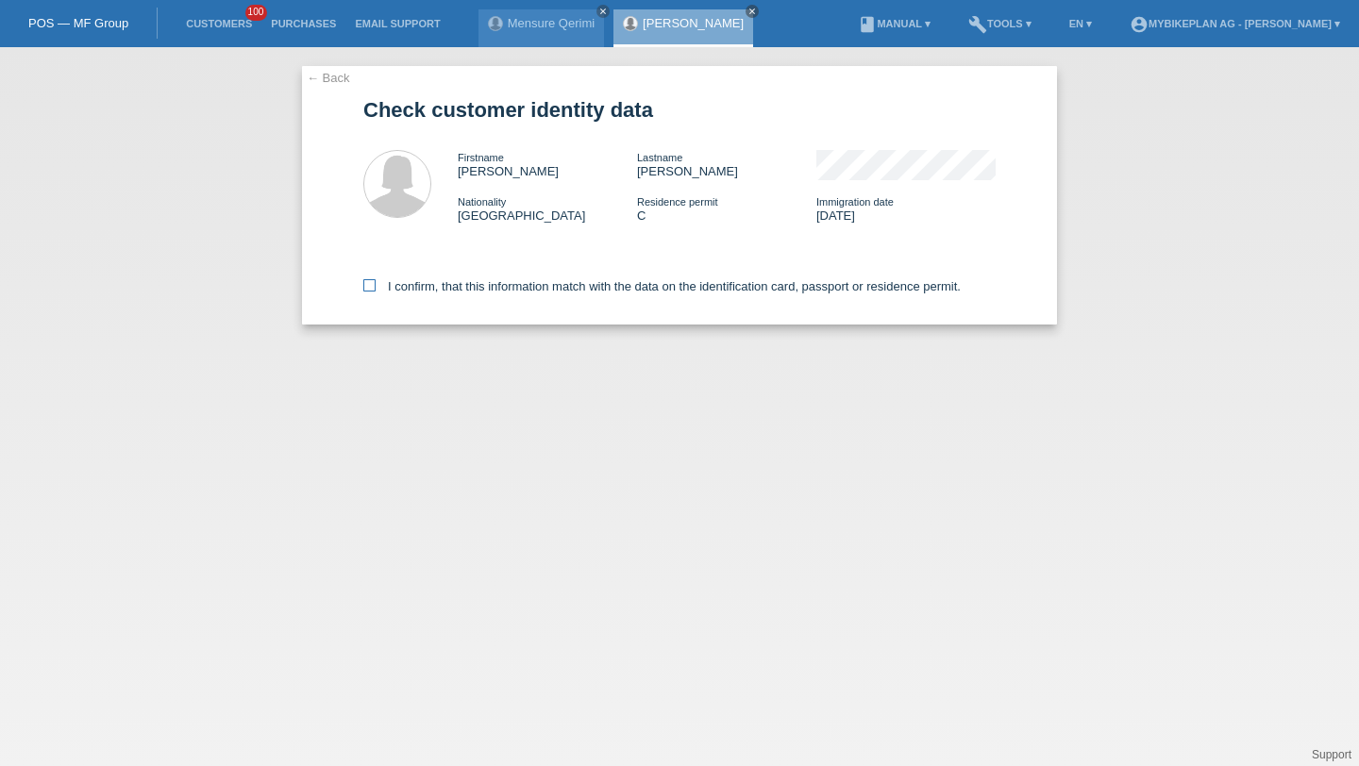
click at [522, 293] on label "I confirm, that this information match with the data on the identification card…" at bounding box center [661, 286] width 597 height 14
click at [375, 292] on input "I confirm, that this information match with the data on the identification card…" at bounding box center [369, 285] width 12 height 12
checkbox input "true"
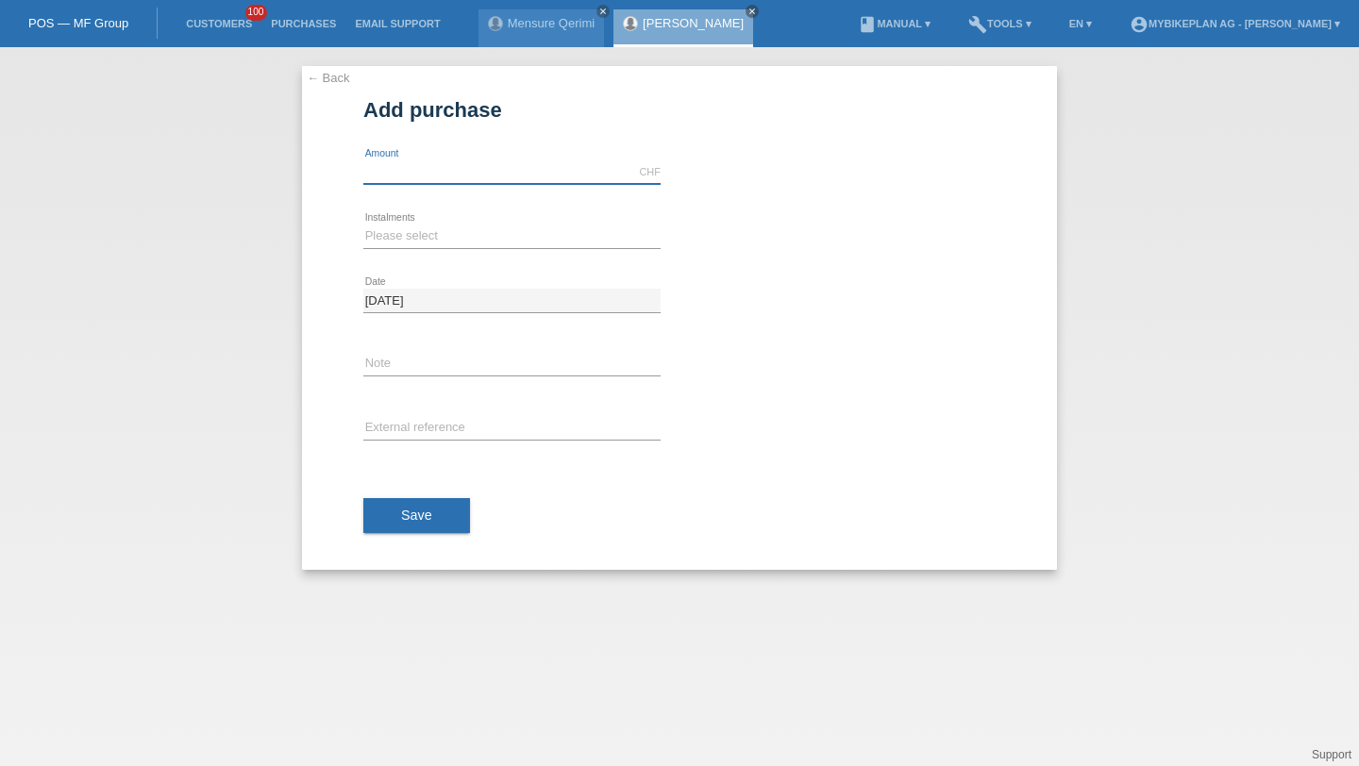
click at [448, 167] on input "text" at bounding box center [511, 172] width 297 height 24
type input "7299.00"
click at [415, 240] on select "Please select 6 instalments 12 instalments 18 instalments 24 instalments 36 ins…" at bounding box center [511, 236] width 297 height 23
select select "487"
click at [363, 225] on select "Please select 6 instalments 12 instalments 18 instalments 24 instalments 36 ins…" at bounding box center [511, 236] width 297 height 23
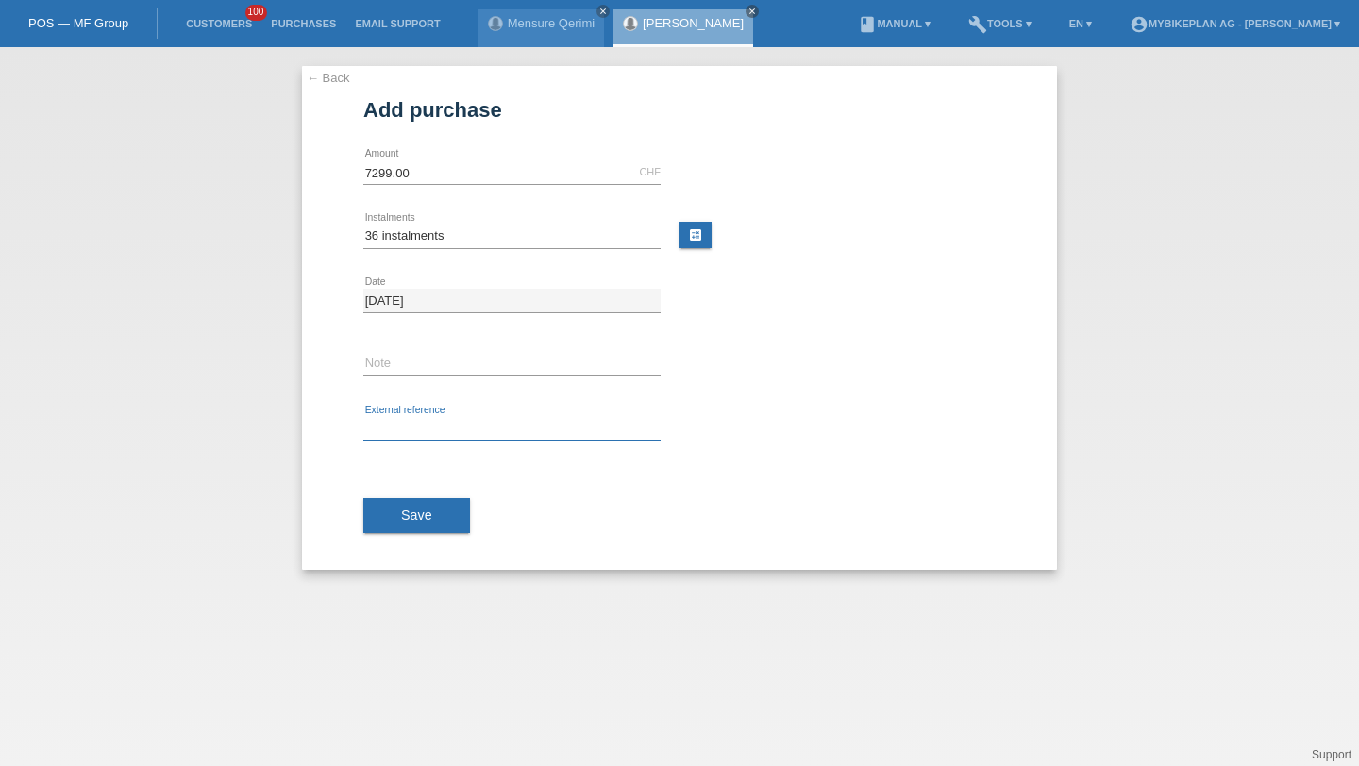
click at [407, 423] on input "text" at bounding box center [511, 429] width 297 height 24
paste input "43955801773"
type input "43955801773"
click at [396, 513] on button "Save" at bounding box center [416, 516] width 107 height 36
